Goal: Navigation & Orientation: Find specific page/section

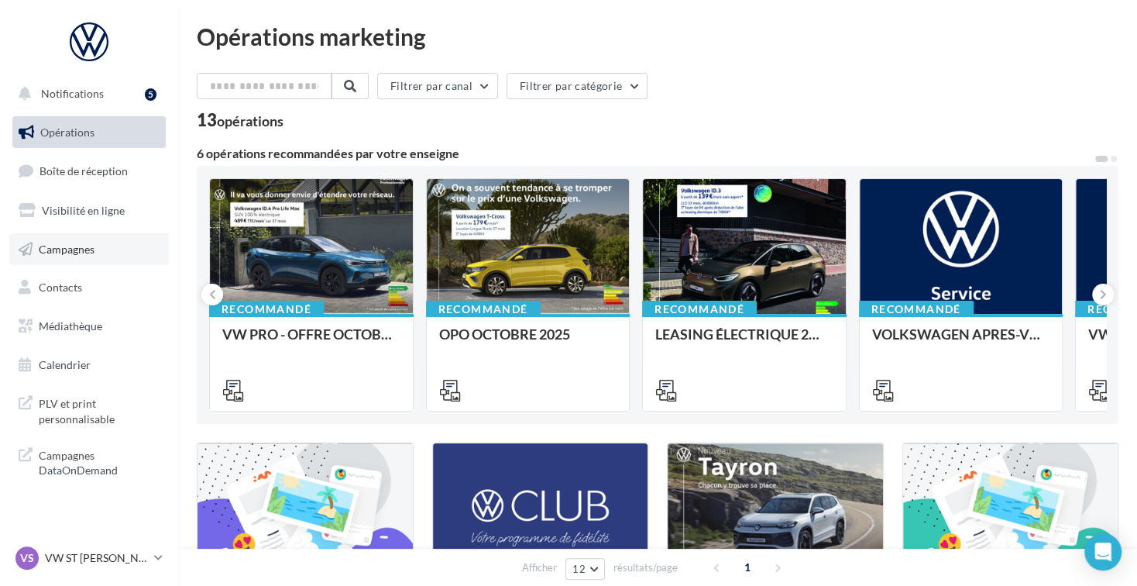
click at [80, 256] on link "Campagnes" at bounding box center [89, 249] width 160 height 33
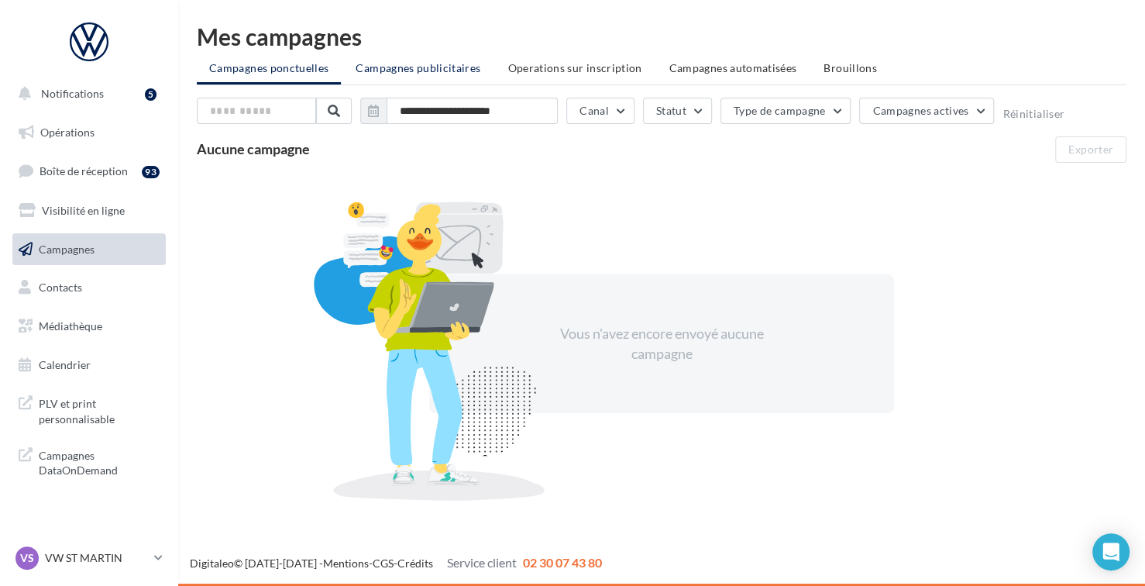
click at [422, 75] on li "Campagnes publicitaires" at bounding box center [418, 68] width 150 height 28
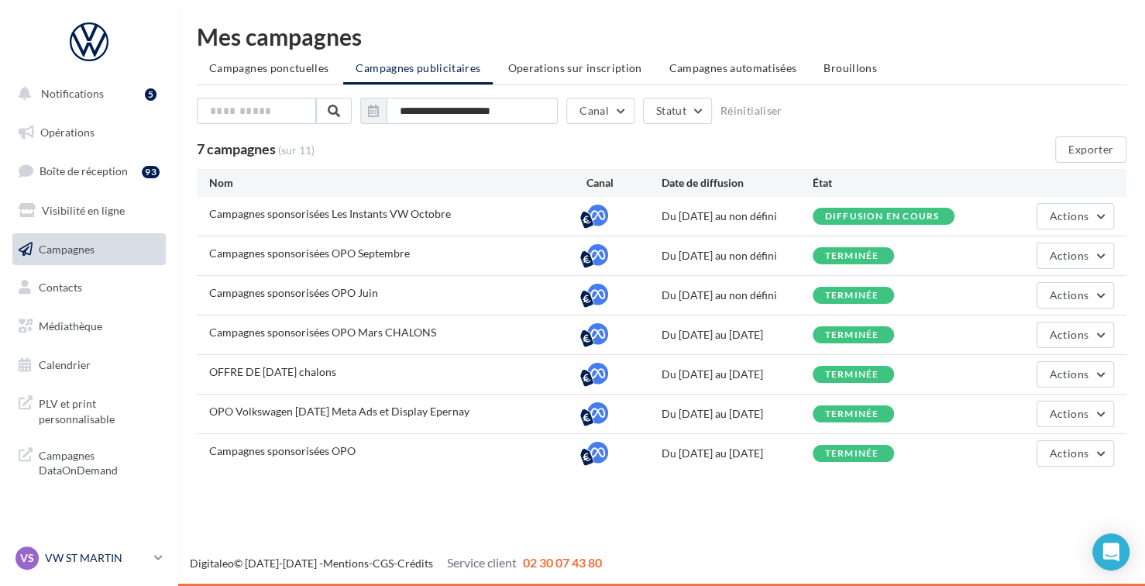
click at [67, 568] on div "VS VW ST MARTIN vw-stm-bec" at bounding box center [81, 557] width 132 height 23
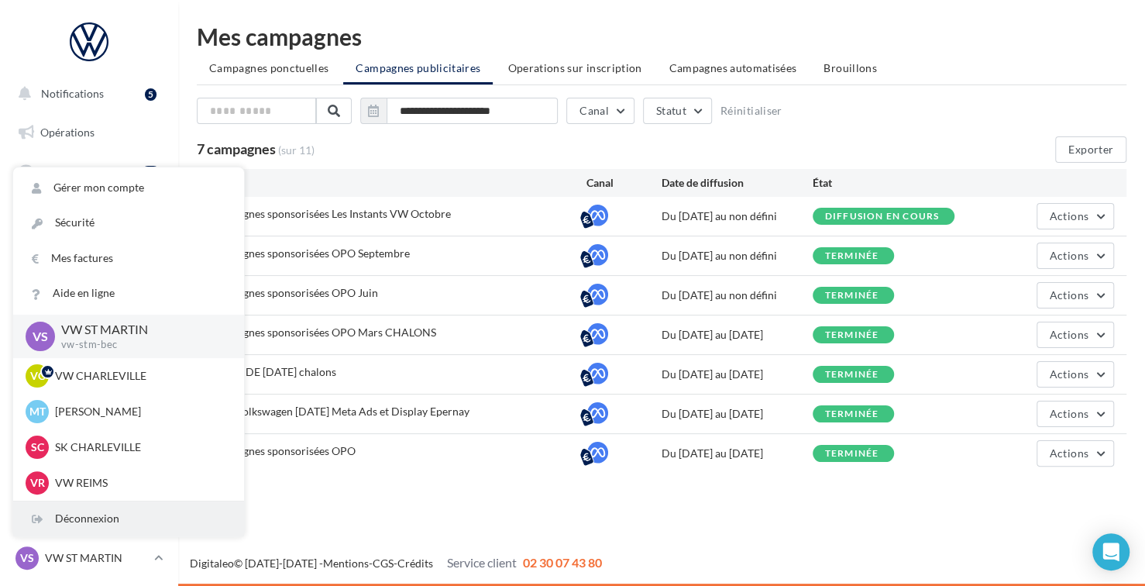
click at [162, 513] on div "Déconnexion" at bounding box center [128, 518] width 231 height 35
